Goal: Find specific page/section: Find specific page/section

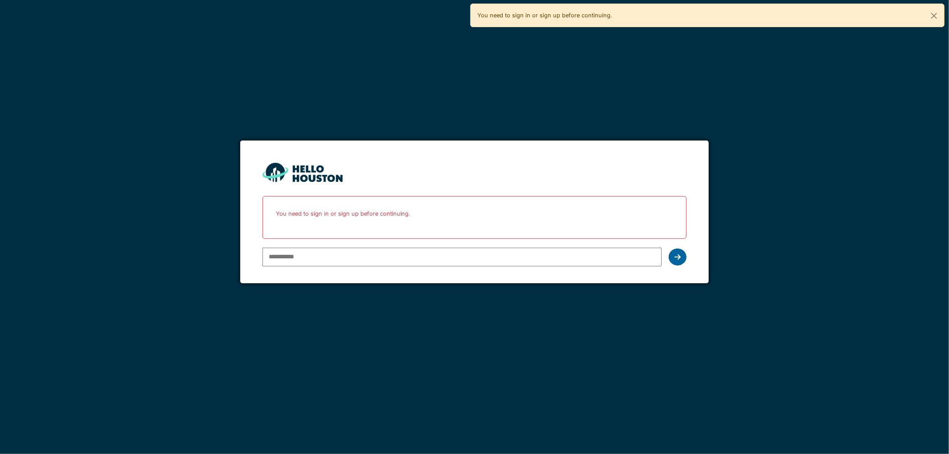
type input "**********"
click at [678, 255] on icon at bounding box center [678, 257] width 6 height 7
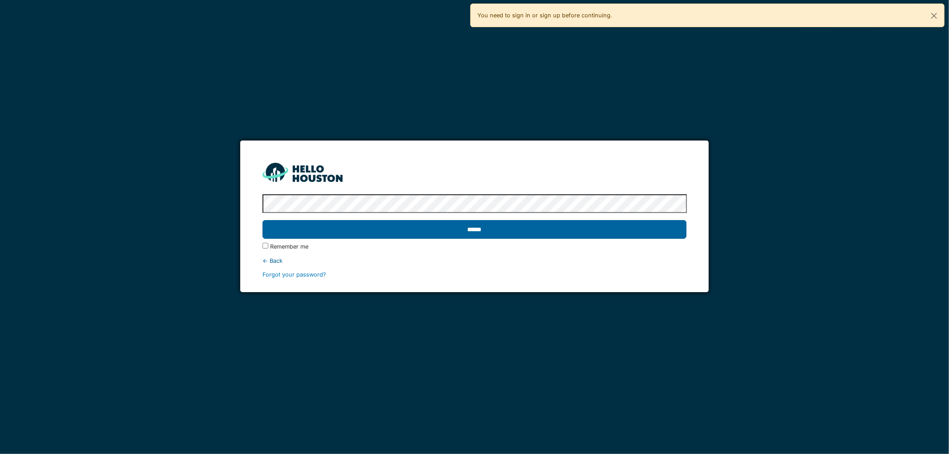
click at [469, 225] on input "******" at bounding box center [475, 229] width 425 height 19
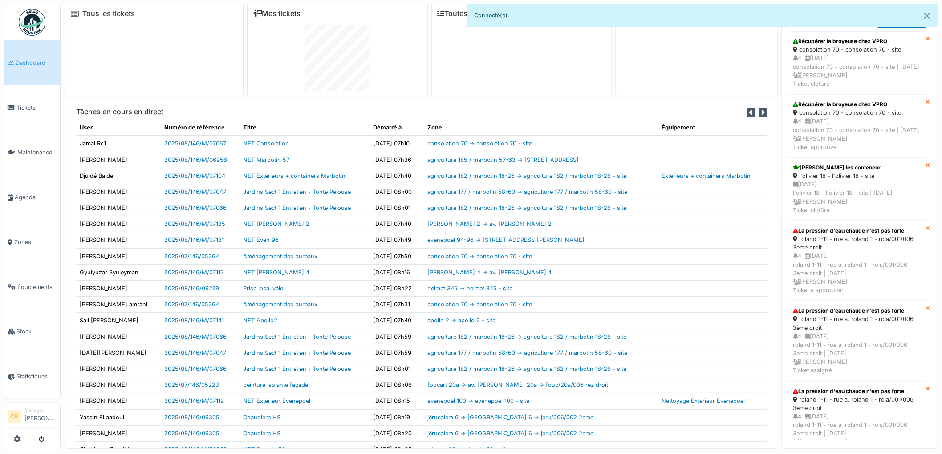
click at [32, 12] on img at bounding box center [32, 22] width 27 height 27
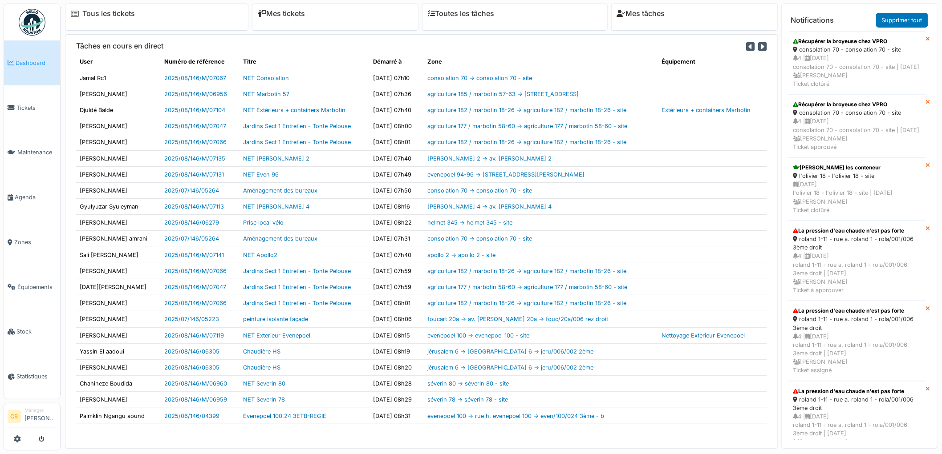
click at [32, 16] on img at bounding box center [32, 22] width 27 height 27
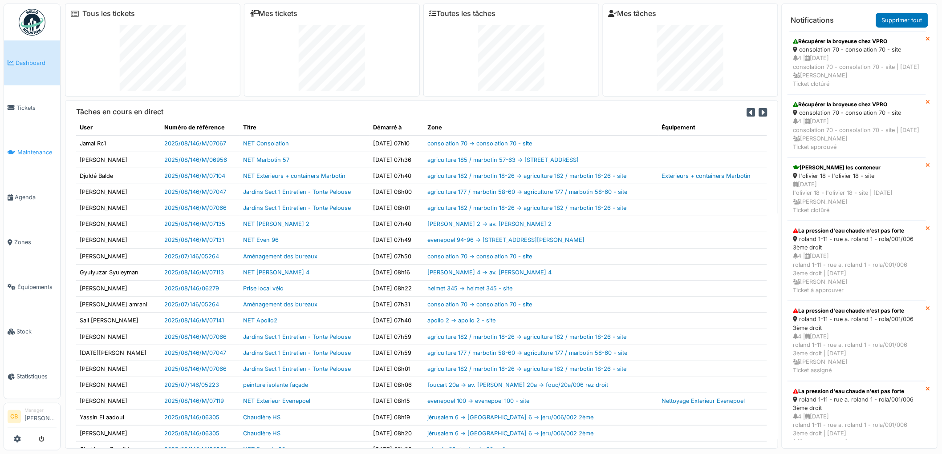
click at [33, 150] on span "Maintenance" at bounding box center [36, 152] width 39 height 8
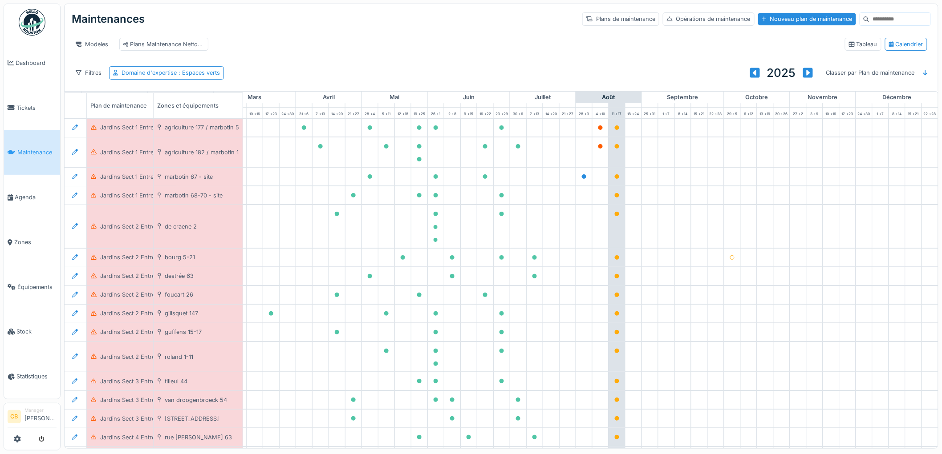
scroll to position [0, 198]
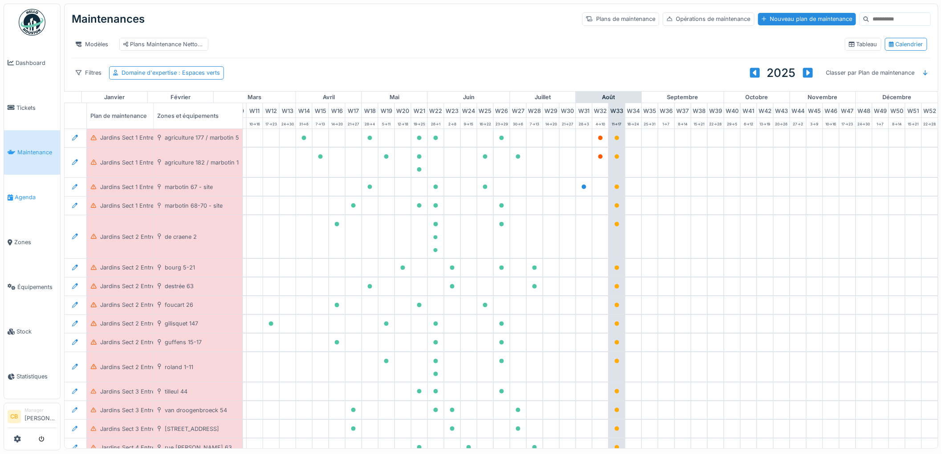
click at [31, 194] on span "Agenda" at bounding box center [36, 197] width 42 height 8
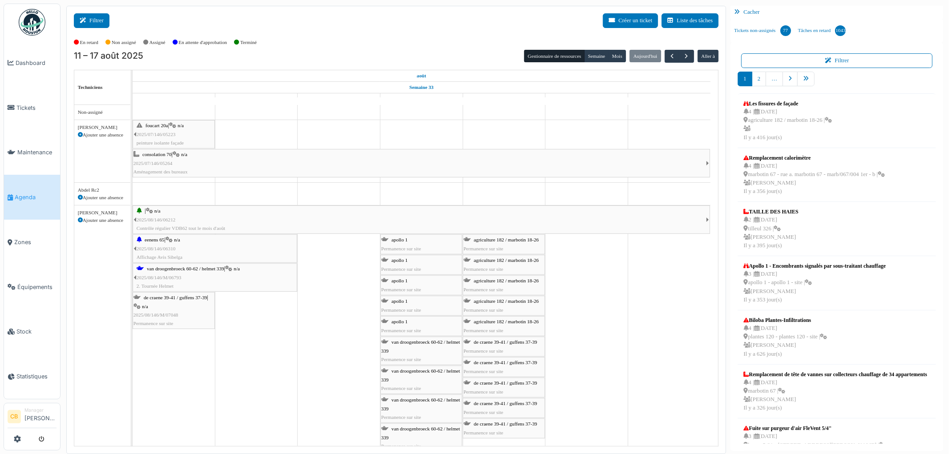
click at [101, 21] on button "Filtrer" at bounding box center [92, 20] width 36 height 15
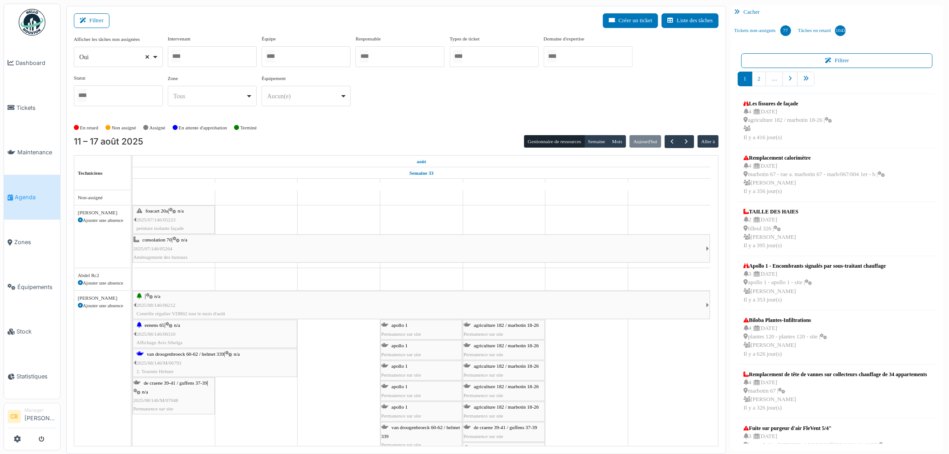
select select
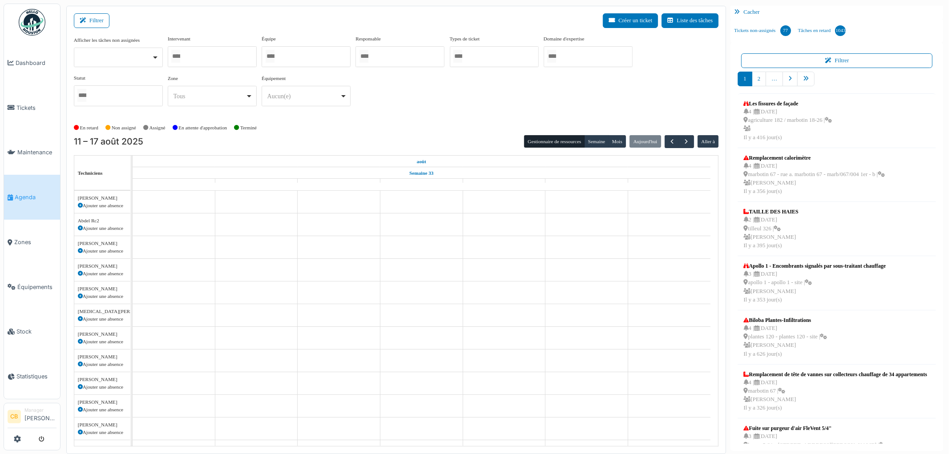
click at [299, 55] on div at bounding box center [306, 56] width 89 height 21
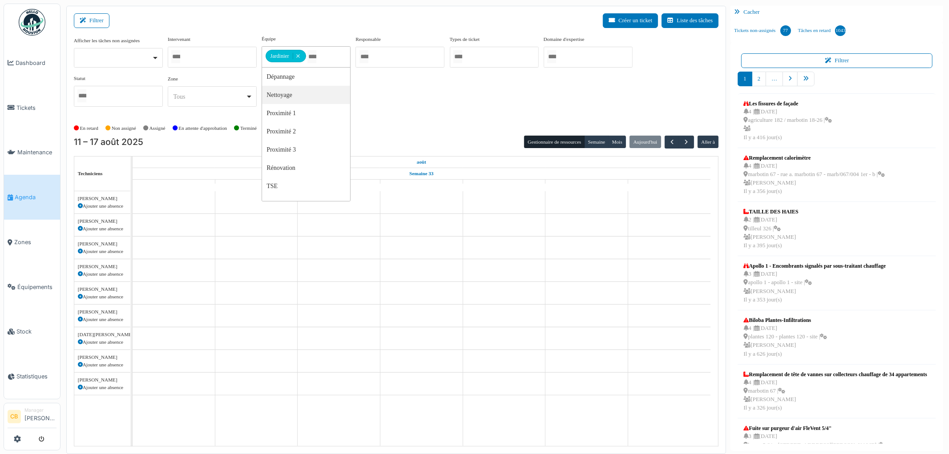
click at [491, 96] on div "Afficher les tâches non assignées Oui Non Intervenant [PERSON_NAME] [PERSON_NAM…" at bounding box center [396, 74] width 645 height 79
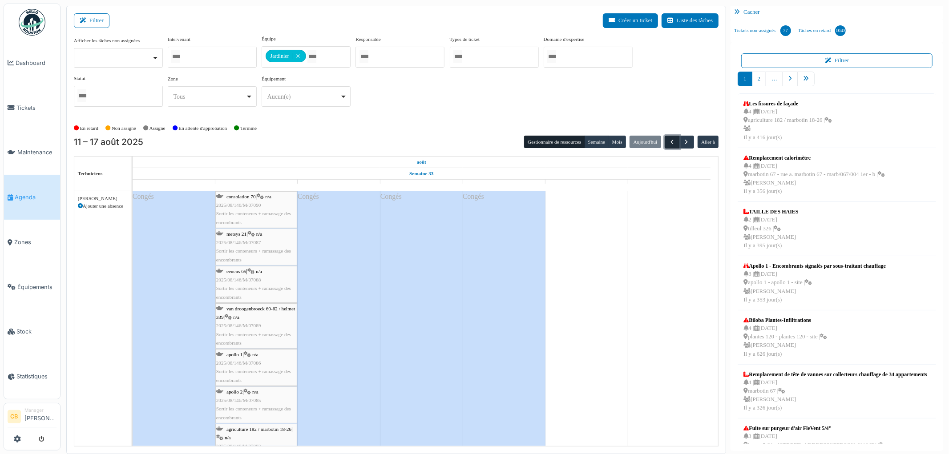
click at [671, 146] on button "button" at bounding box center [672, 142] width 15 height 13
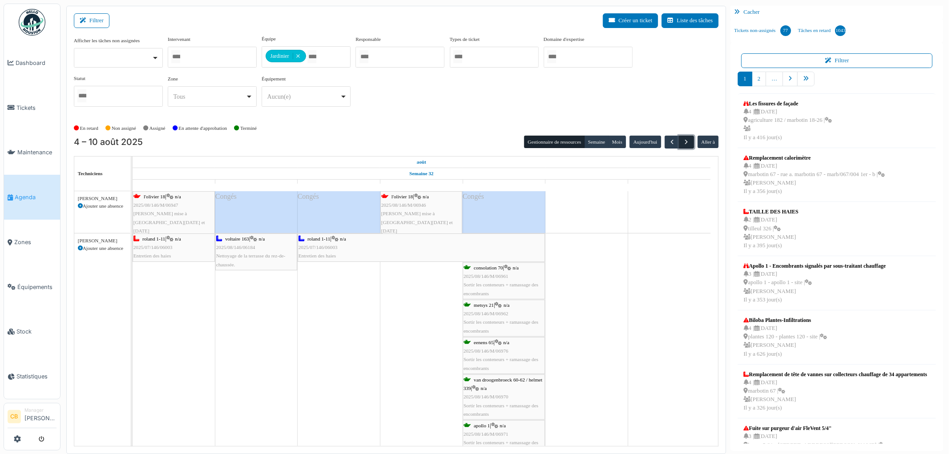
click at [690, 137] on button "button" at bounding box center [686, 142] width 15 height 13
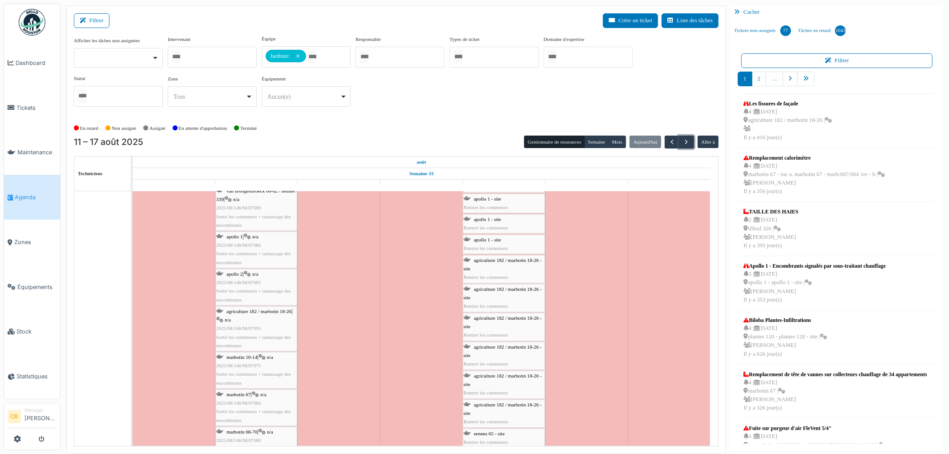
scroll to position [1780, 0]
